Goal: Navigation & Orientation: Find specific page/section

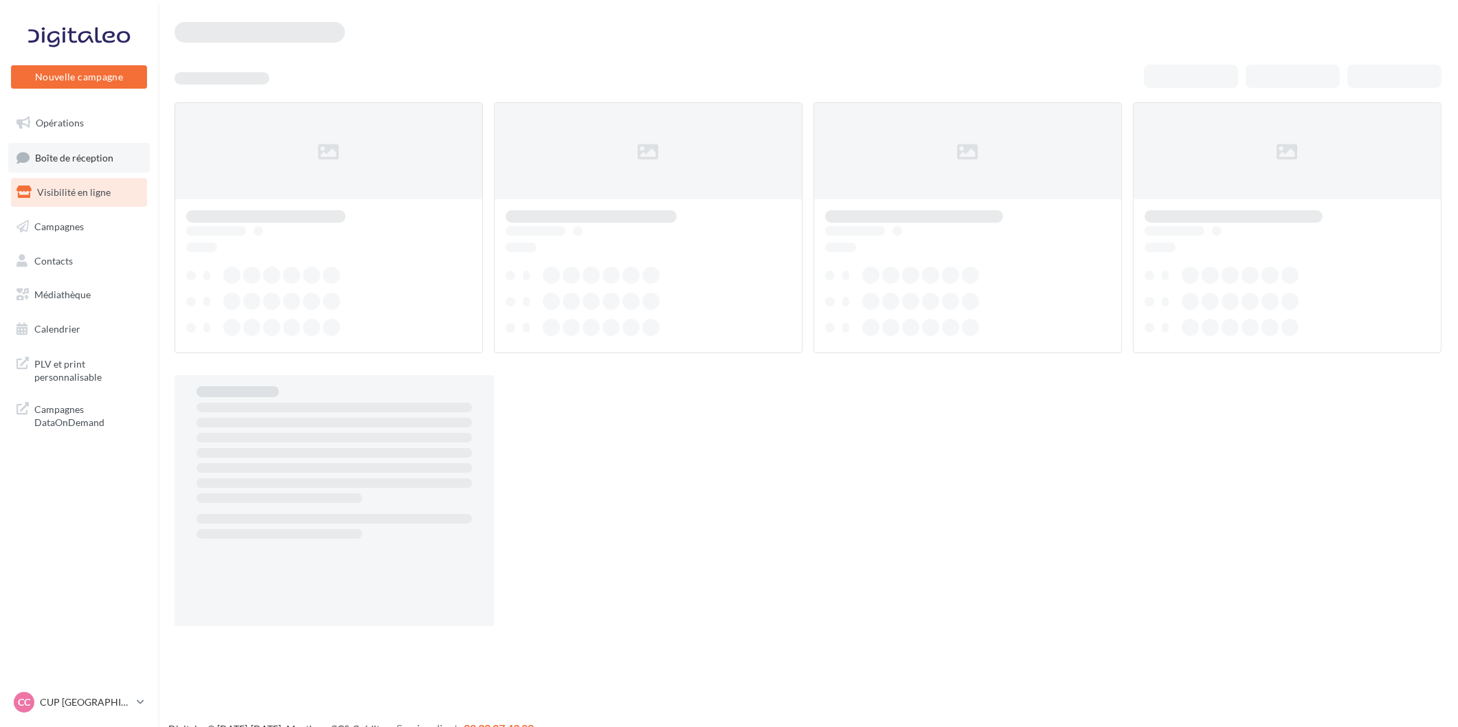
click at [132, 145] on link "Boîte de réception" at bounding box center [79, 158] width 142 height 30
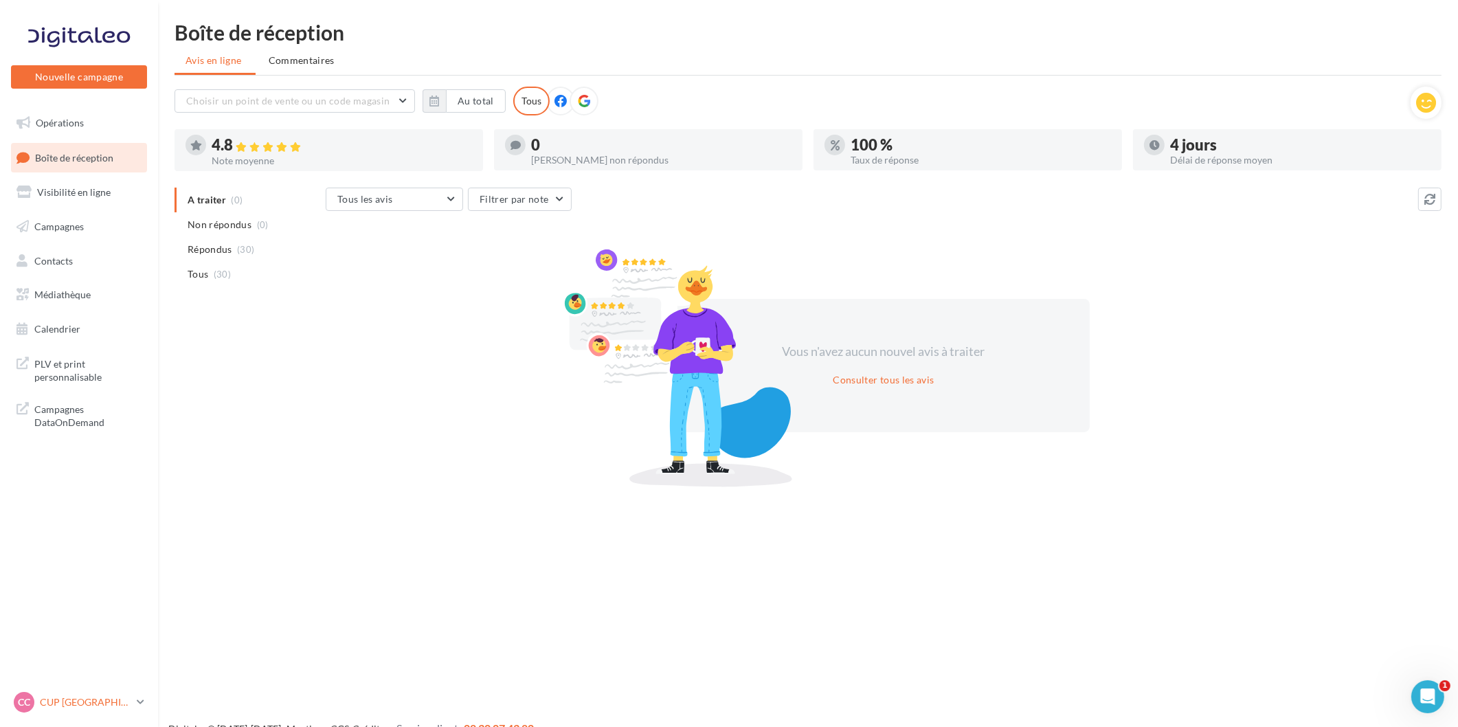
click at [55, 711] on div "CC CUP CAEN cupra_caen" at bounding box center [72, 702] width 117 height 21
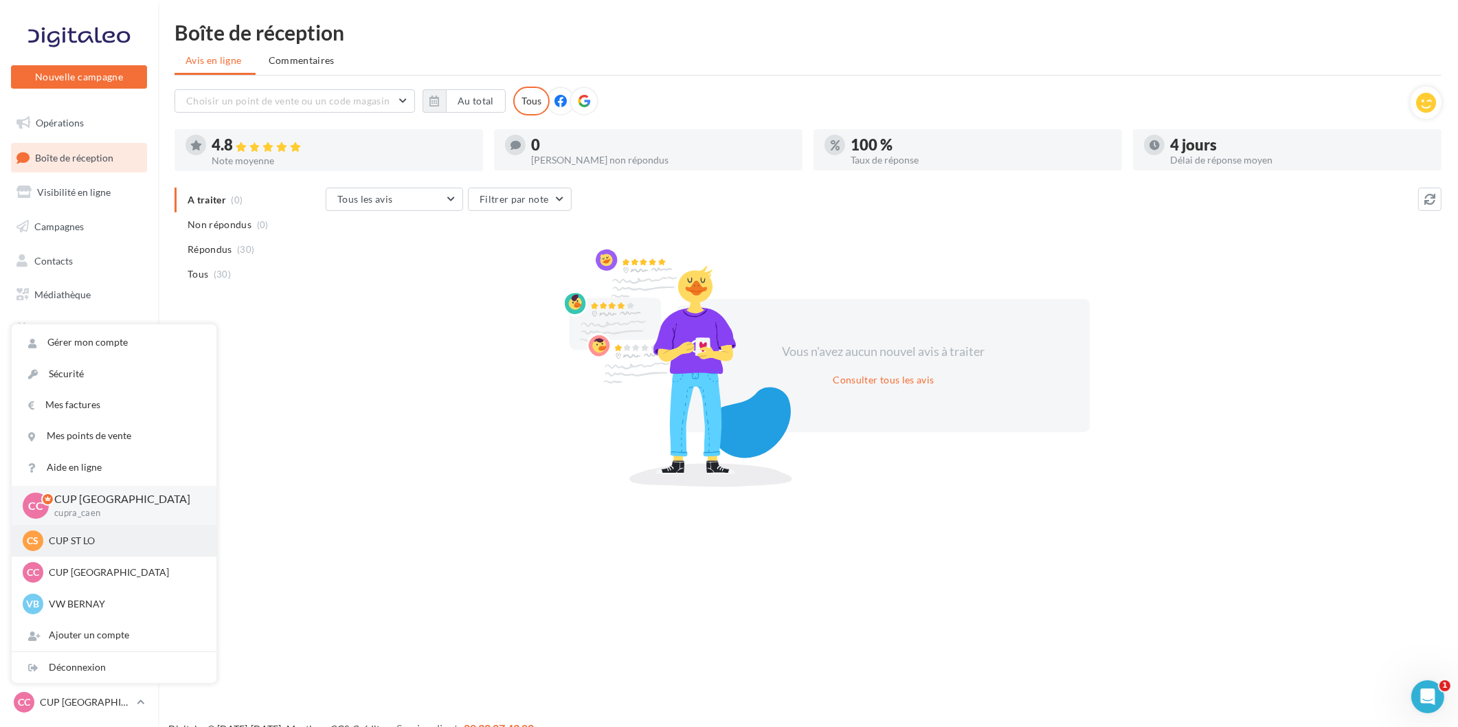
click at [96, 531] on div "CS CUP ST LO cupra-saintlo" at bounding box center [114, 540] width 183 height 21
